Goal: Task Accomplishment & Management: Use online tool/utility

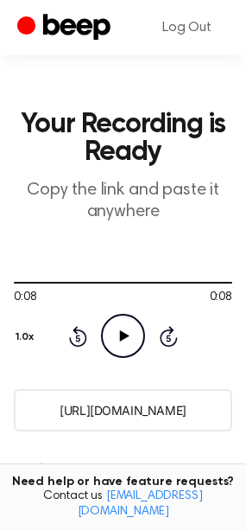
scroll to position [244, 0]
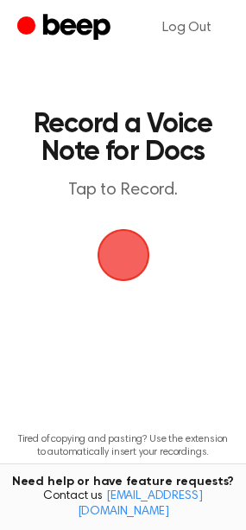
click at [139, 265] on span "button" at bounding box center [123, 255] width 48 height 48
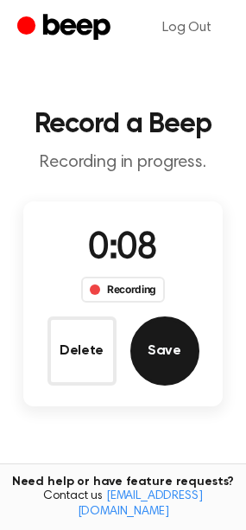
click at [171, 335] on button "Save" at bounding box center [164, 350] width 69 height 69
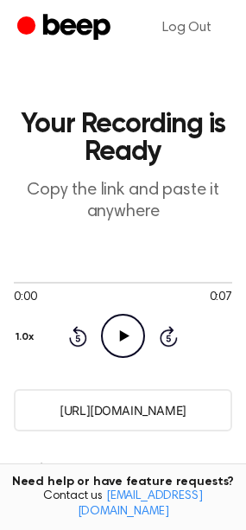
click at [121, 340] on icon at bounding box center [125, 335] width 10 height 11
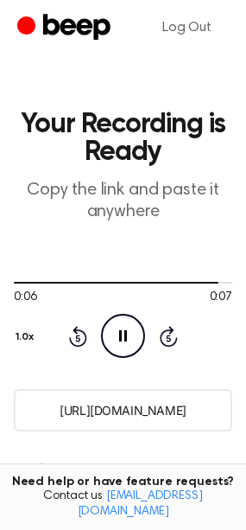
click at [121, 340] on icon at bounding box center [123, 335] width 8 height 11
click at [86, 412] on input "https://beep.audio/yuTVaxO" at bounding box center [123, 410] width 219 height 42
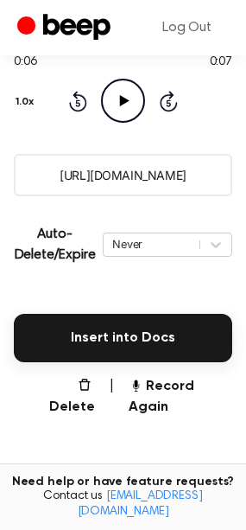
scroll to position [270, 0]
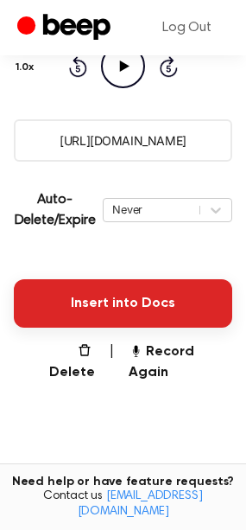
click at [122, 305] on button "Insert into Docs" at bounding box center [123, 303] width 219 height 48
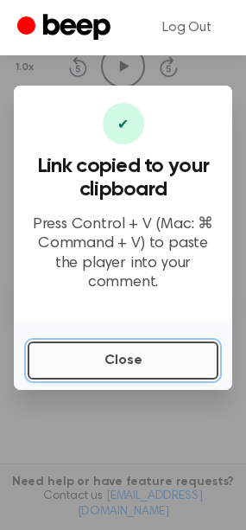
click at [111, 348] on button "Close" at bounding box center [123, 360] width 191 height 38
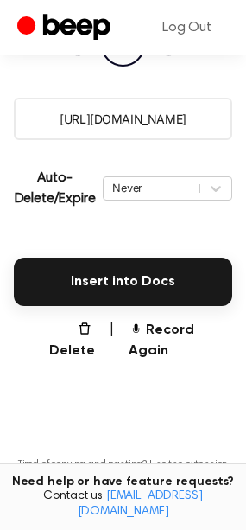
scroll to position [390, 0]
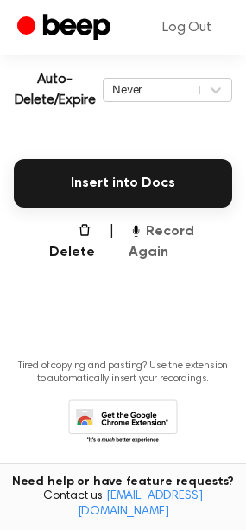
click at [187, 231] on button "Record Again" at bounding box center [181, 241] width 104 height 41
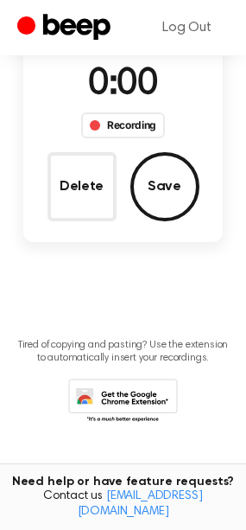
scroll to position [164, 0]
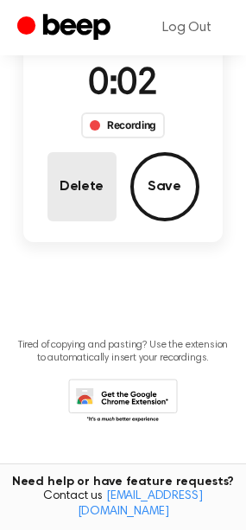
click at [91, 181] on button "Delete" at bounding box center [82, 186] width 69 height 69
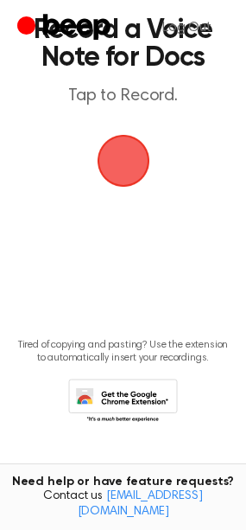
scroll to position [0, 0]
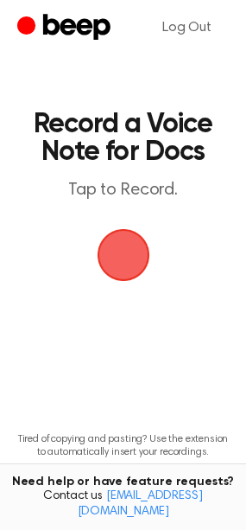
click at [128, 264] on span "button" at bounding box center [123, 255] width 64 height 64
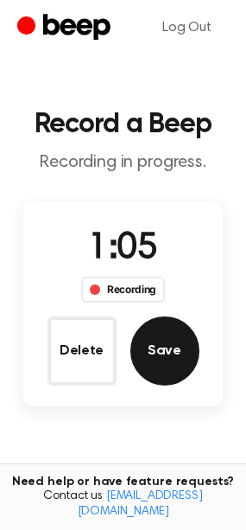
click at [179, 345] on button "Save" at bounding box center [164, 350] width 69 height 69
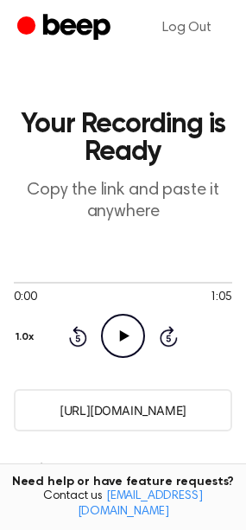
click at [116, 338] on icon "Play Audio" at bounding box center [123, 336] width 44 height 44
click at [116, 338] on icon "Pause Audio" at bounding box center [123, 336] width 44 height 44
click at [116, 338] on icon "Play Audio" at bounding box center [123, 336] width 44 height 44
click at [128, 332] on icon "Pause Audio" at bounding box center [123, 336] width 44 height 44
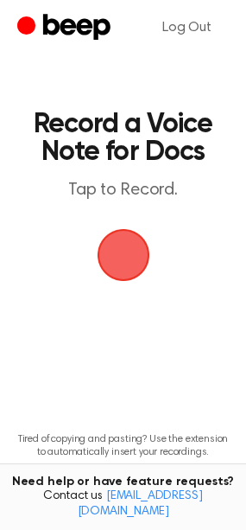
click at [135, 264] on span "button" at bounding box center [123, 255] width 53 height 53
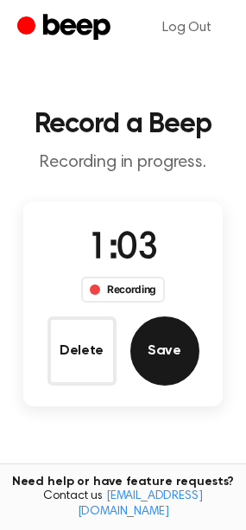
click at [176, 346] on button "Save" at bounding box center [164, 350] width 69 height 69
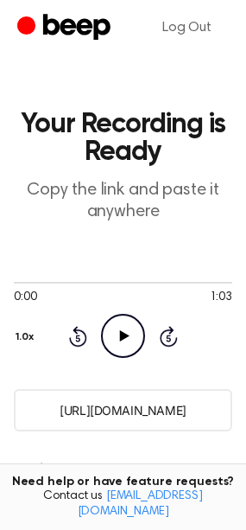
click at [115, 334] on icon "Play Audio" at bounding box center [123, 336] width 44 height 44
click at [128, 329] on icon "Pause Audio" at bounding box center [123, 336] width 44 height 44
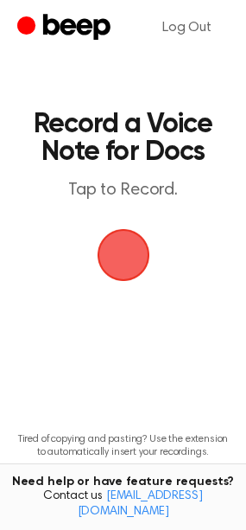
click at [126, 251] on span "button" at bounding box center [123, 255] width 48 height 48
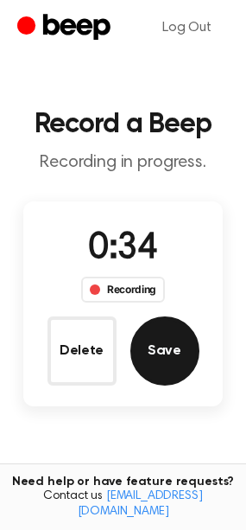
click at [176, 355] on button "Save" at bounding box center [164, 350] width 69 height 69
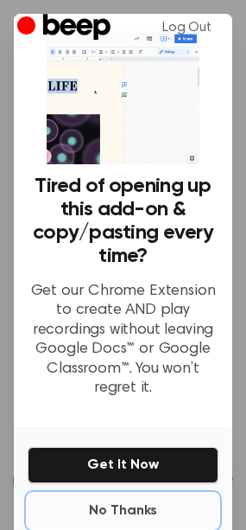
click at [118, 498] on button "No Thanks" at bounding box center [123, 510] width 191 height 35
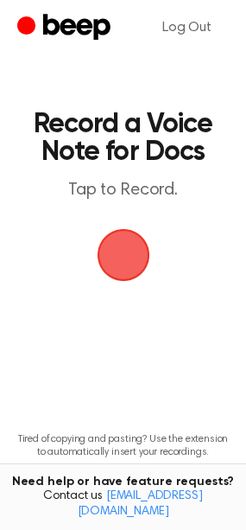
click at [115, 261] on span "button" at bounding box center [123, 255] width 48 height 48
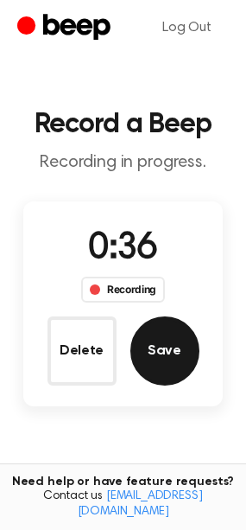
click at [167, 352] on button "Save" at bounding box center [164, 350] width 69 height 69
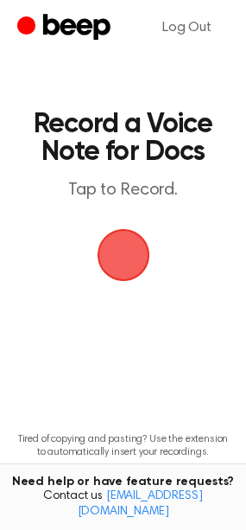
click at [113, 259] on span "button" at bounding box center [123, 255] width 53 height 53
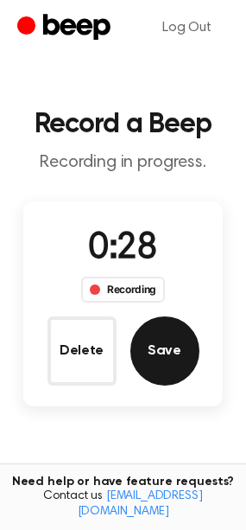
click at [159, 354] on button "Save" at bounding box center [164, 350] width 69 height 69
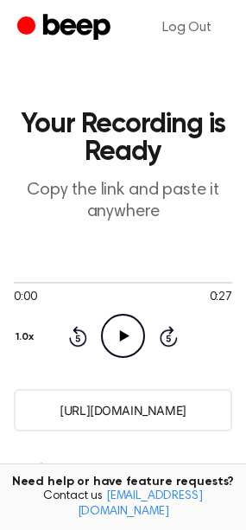
click at [115, 337] on icon "Play Audio" at bounding box center [123, 336] width 44 height 44
click at [115, 337] on icon "Pause Audio" at bounding box center [123, 336] width 44 height 44
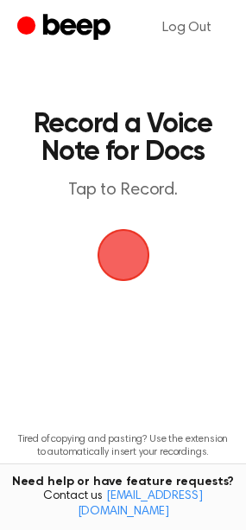
click at [137, 246] on span "button" at bounding box center [123, 255] width 56 height 56
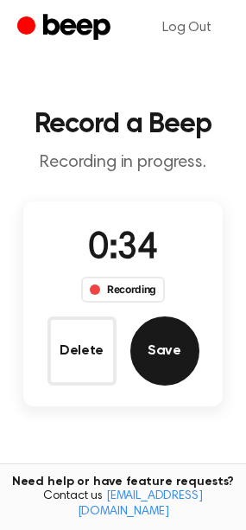
click at [154, 363] on button "Save" at bounding box center [164, 350] width 69 height 69
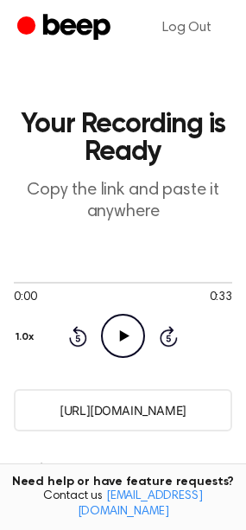
click at [112, 338] on icon "Play Audio" at bounding box center [123, 336] width 44 height 44
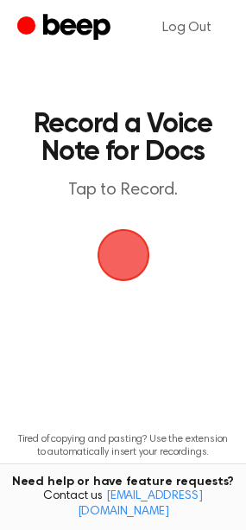
click at [122, 262] on span "button" at bounding box center [124, 255] width 78 height 78
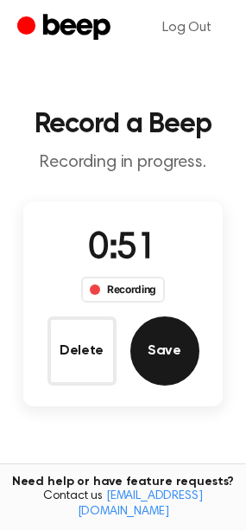
click at [152, 358] on button "Save" at bounding box center [164, 350] width 69 height 69
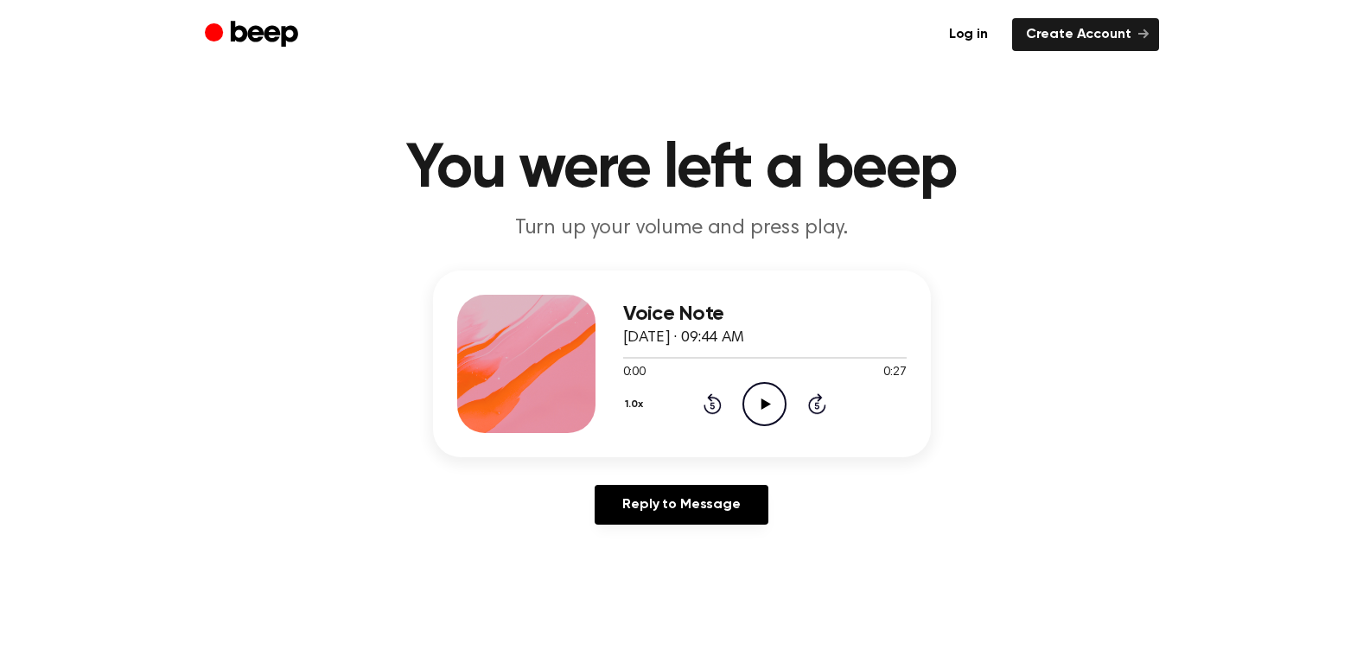
click at [753, 399] on icon "Play Audio" at bounding box center [764, 404] width 44 height 44
click at [757, 410] on icon "Pause Audio" at bounding box center [764, 404] width 44 height 44
